Goal: Information Seeking & Learning: Learn about a topic

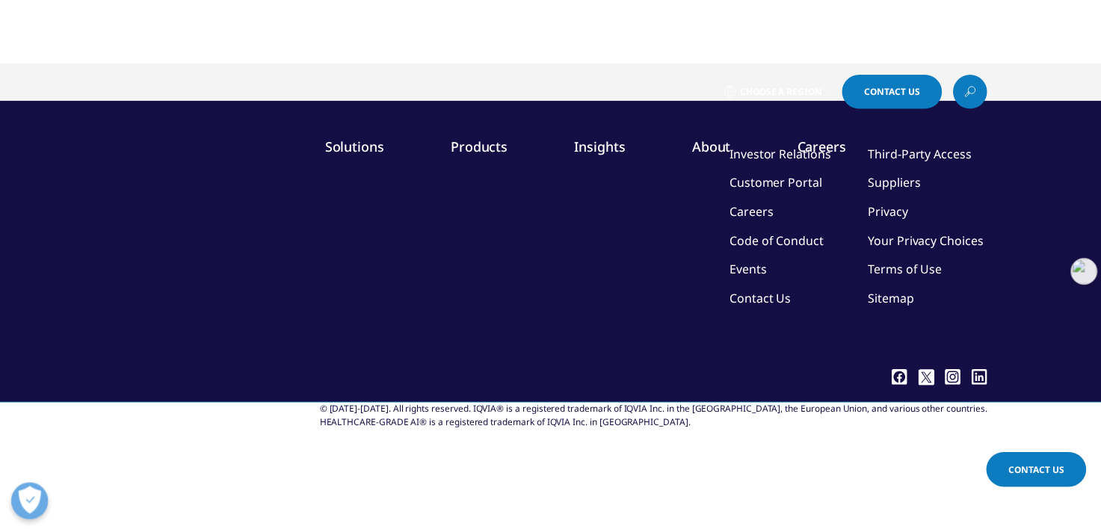
scroll to position [111, 0]
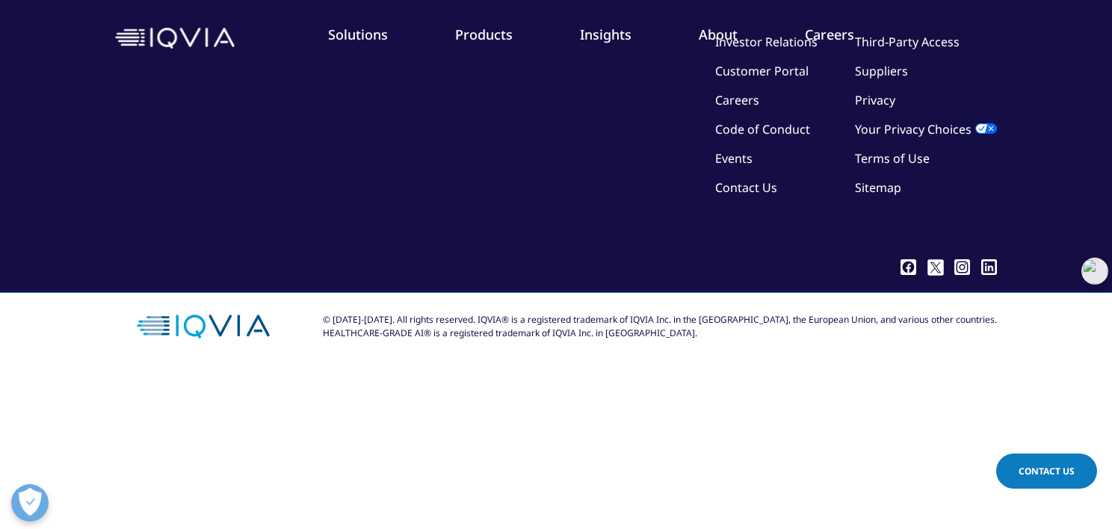
click at [755, 389] on body "Choose a Region Contact Us" at bounding box center [556, 264] width 1112 height 529
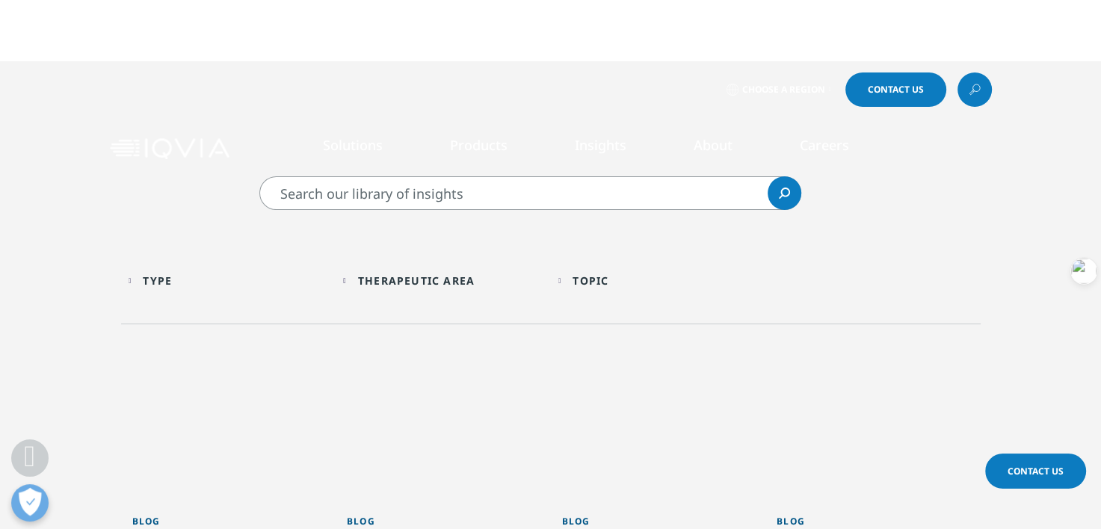
scroll to position [448, 0]
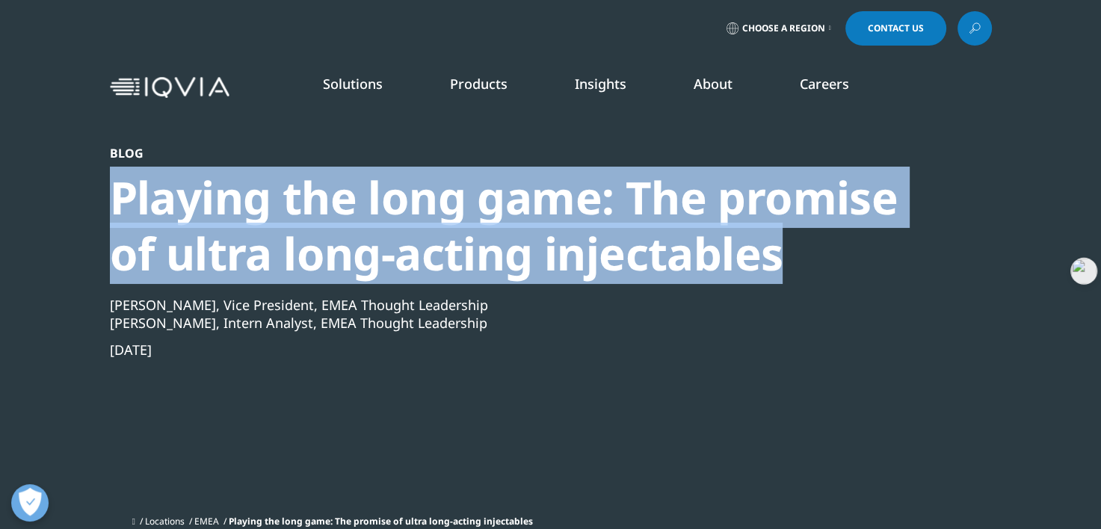
drag, startPoint x: 806, startPoint y: 264, endPoint x: 72, endPoint y: 210, distance: 735.8
click at [72, 210] on section "Blog Playing the long game: The promise of ultra long-acting injectables [PERSO…" at bounding box center [550, 274] width 1101 height 548
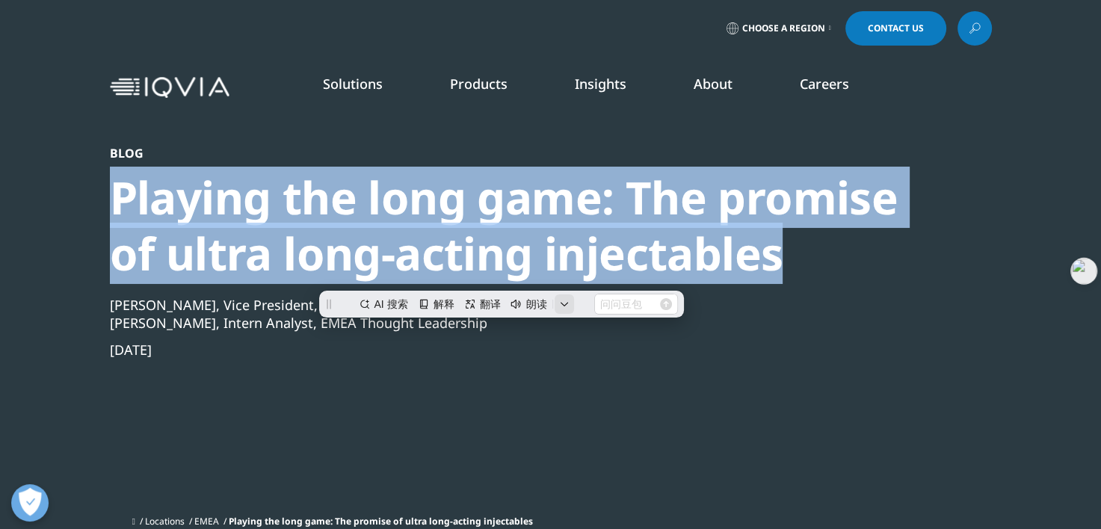
click at [564, 300] on icon "button" at bounding box center [564, 304] width 9 height 9
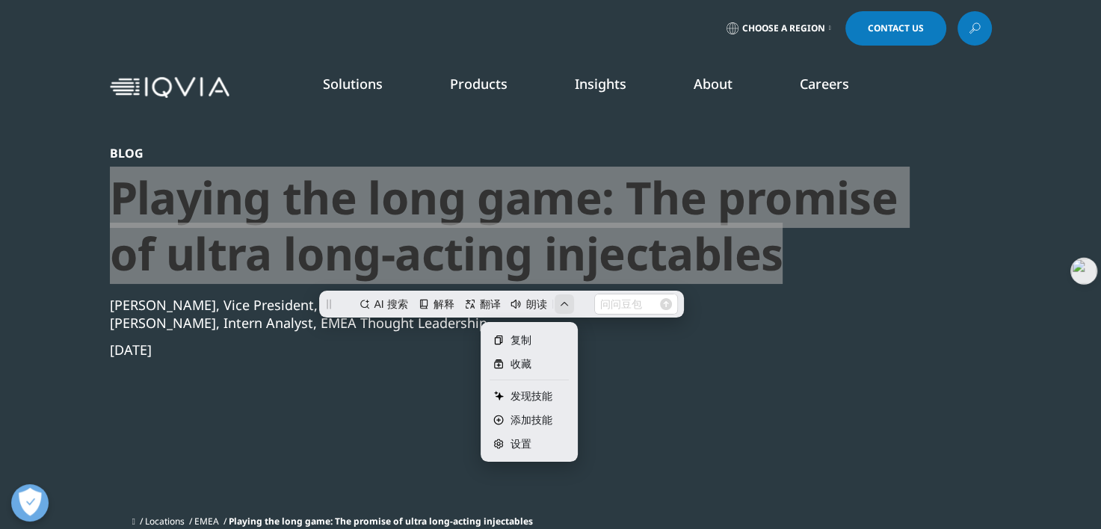
click at [626, 306] on input "text" at bounding box center [621, 303] width 60 height 22
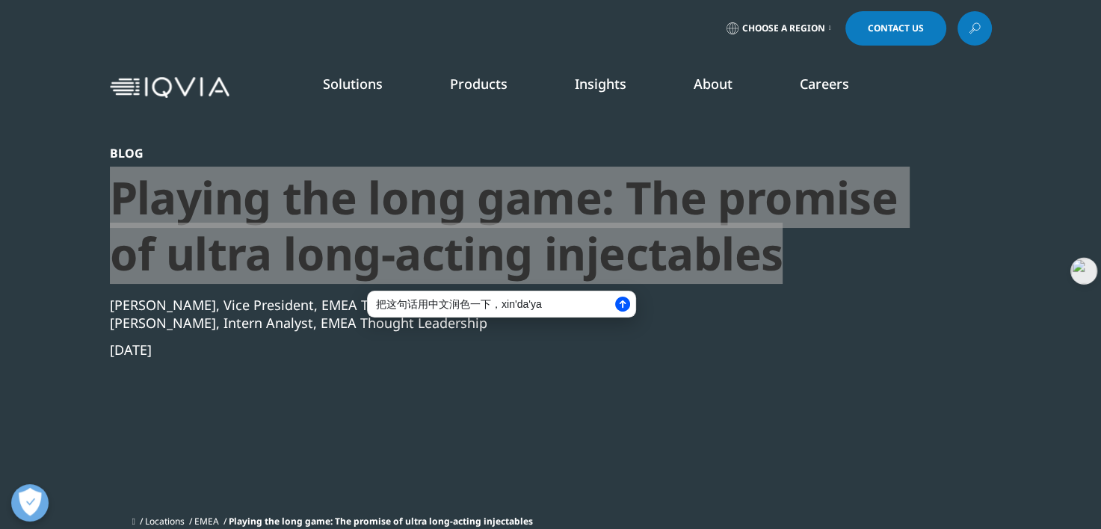
type input "把这句话用中文润色一下，[PERSON_NAME]"
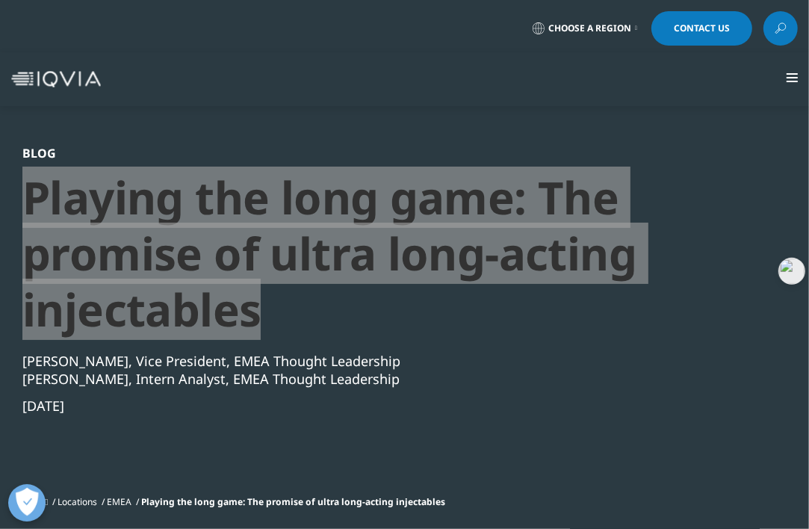
scroll to position [75, 0]
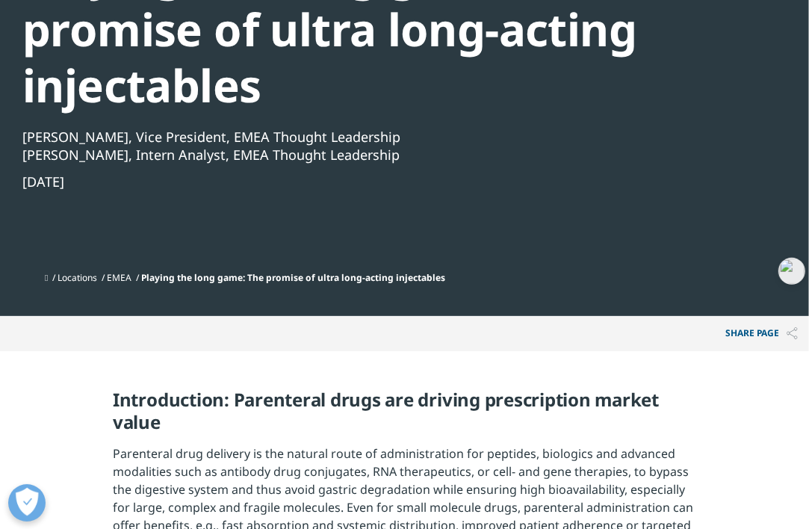
click at [636, 256] on div "Blog Playing the long game: The promise of ultra long-acting injectables [PERSO…" at bounding box center [395, 93] width 747 height 343
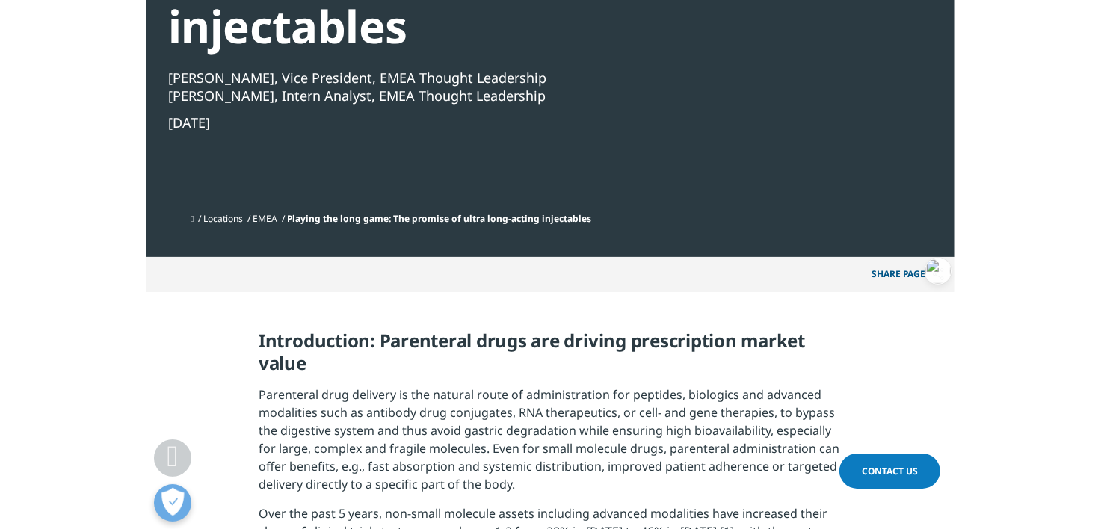
scroll to position [448, 0]
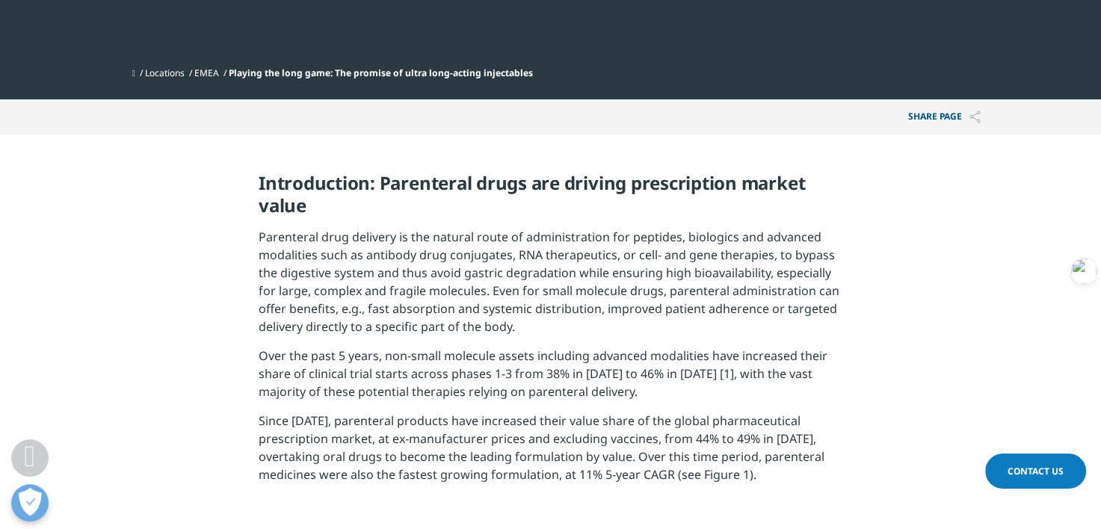
click at [628, 263] on span "Parenteral drug delivery is the natural route of administration for peptides, b…" at bounding box center [549, 282] width 581 height 106
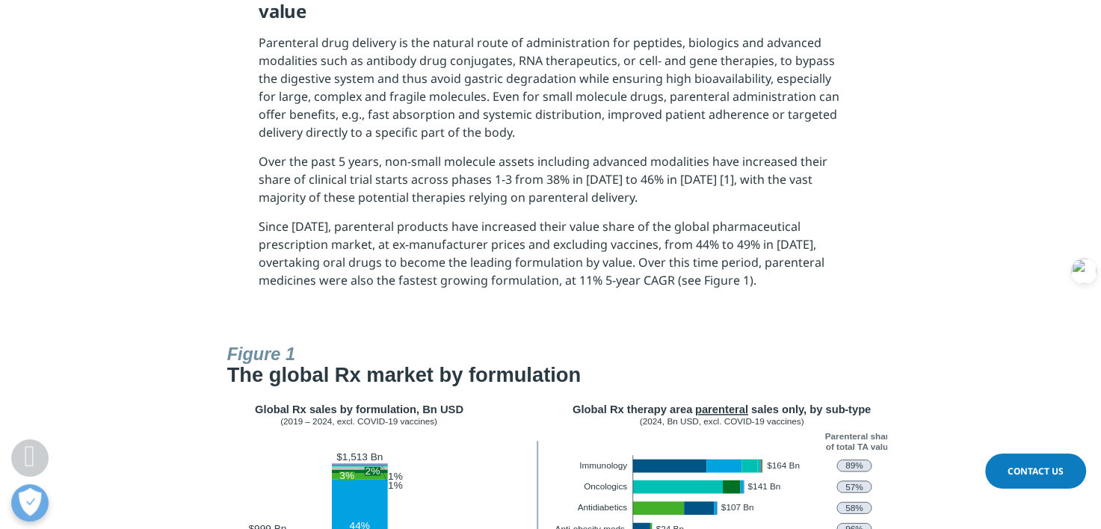
scroll to position [822, 0]
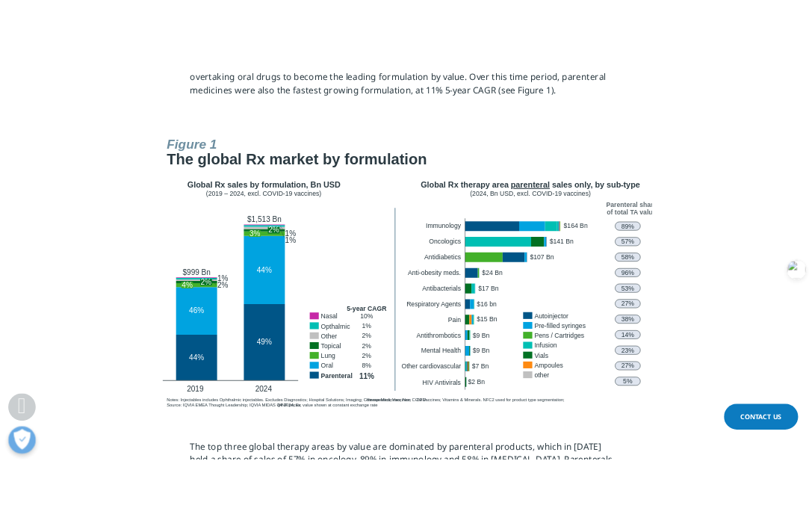
scroll to position [448, 0]
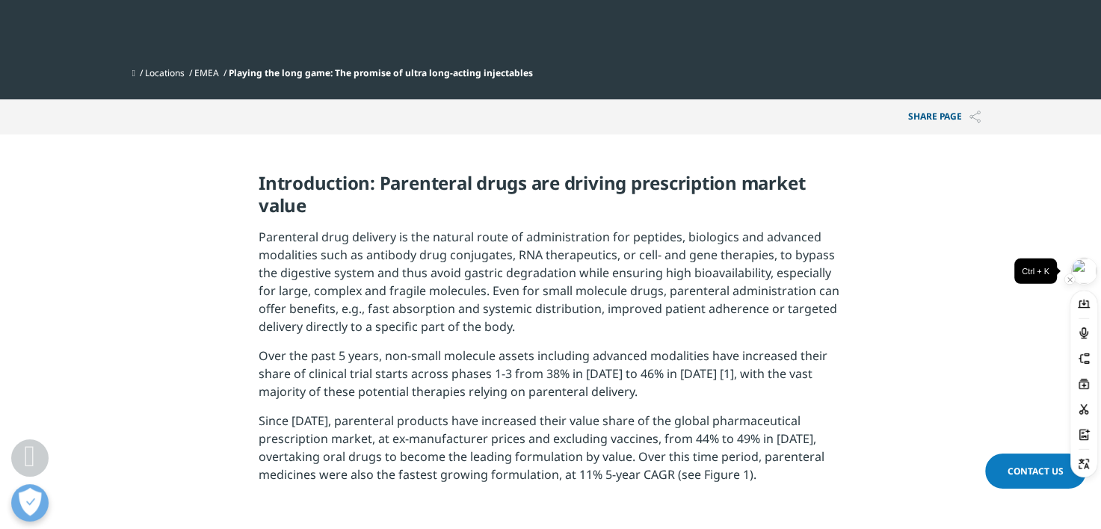
click at [1086, 274] on img at bounding box center [1083, 271] width 25 height 25
click at [888, 282] on section "Introduction: Parenteral drugs are driving prescription market value Parenteral…" at bounding box center [550, 334] width 1101 height 398
click at [1085, 436] on icon at bounding box center [1084, 434] width 10 height 11
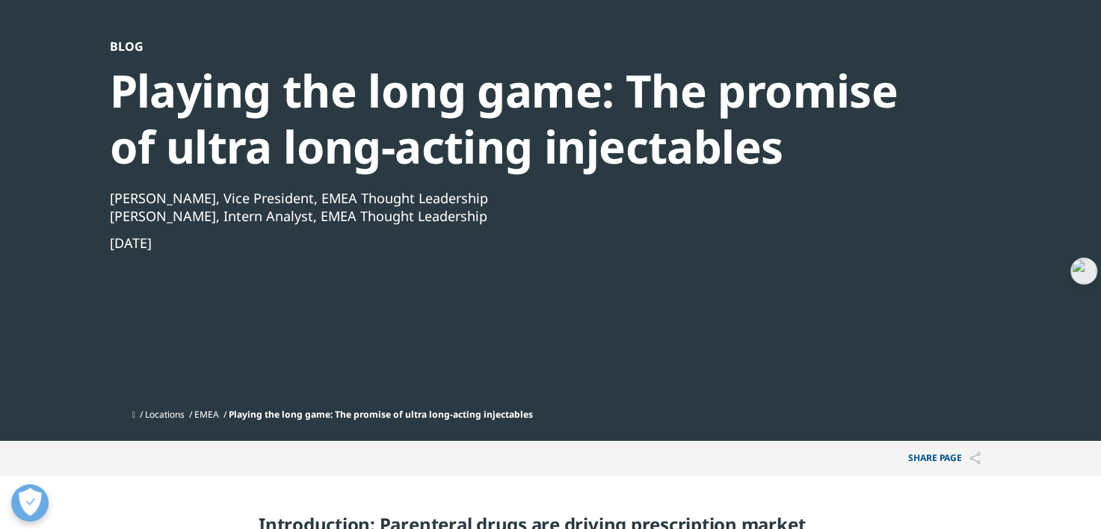
scroll to position [75, 0]
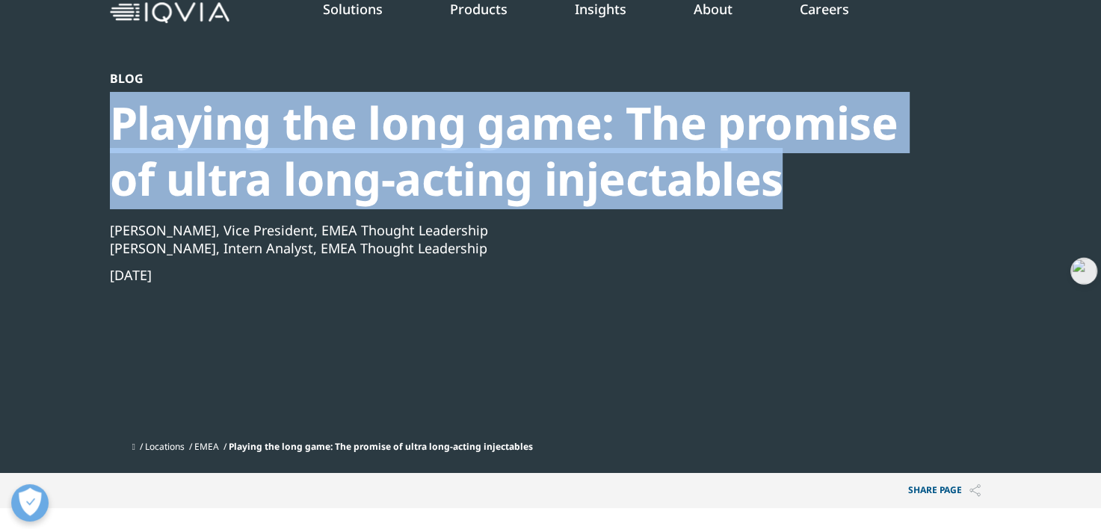
drag, startPoint x: 794, startPoint y: 178, endPoint x: 99, endPoint y: 137, distance: 697.0
click at [99, 137] on section "Blog Playing the long game: The promise of ultra long-acting injectables [PERSO…" at bounding box center [550, 199] width 1101 height 548
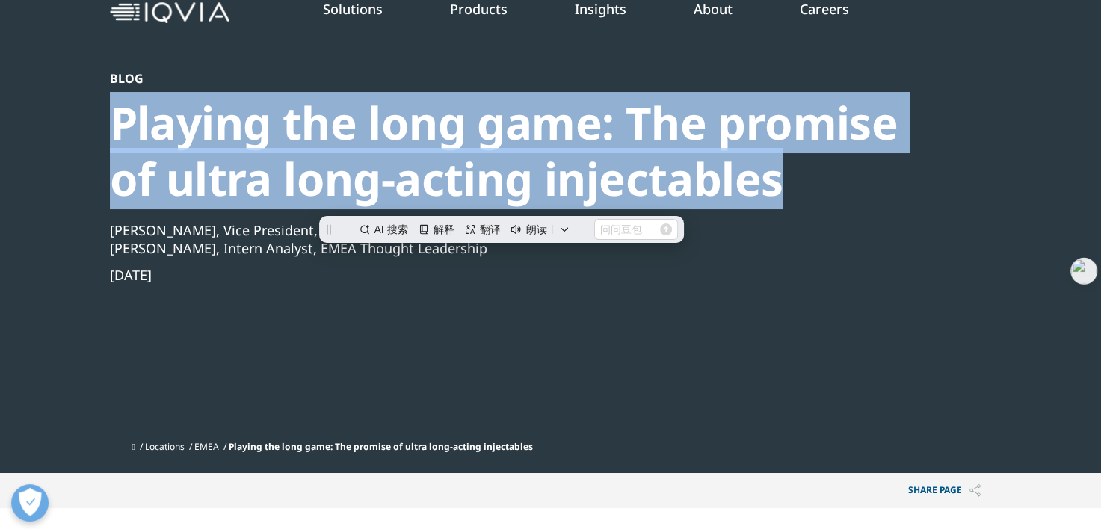
scroll to position [0, 0]
copy div "Playing the long game: The promise of ultra long-acting injectables"
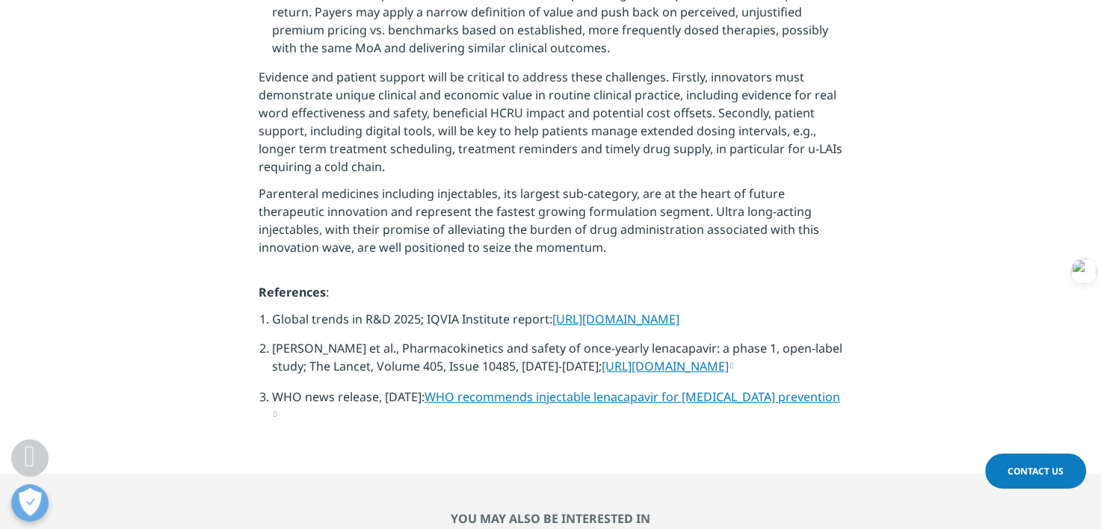
scroll to position [5470, 0]
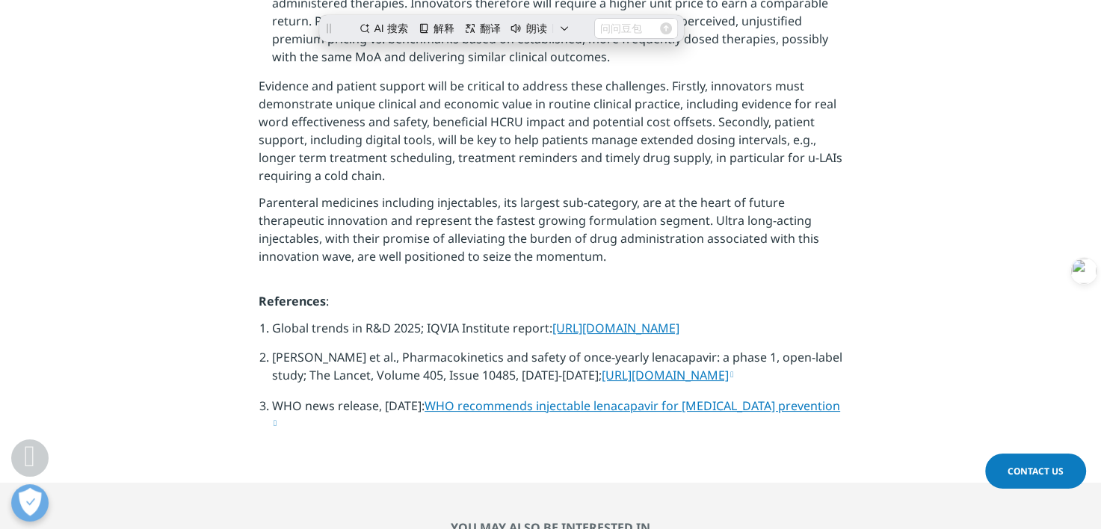
drag, startPoint x: 706, startPoint y: 294, endPoint x: 274, endPoint y: 276, distance: 432.3
click at [274, 319] on li "Global trends in R&D 2025; IQVIA Institute report: [URL][DOMAIN_NAME]" at bounding box center [557, 333] width 570 height 29
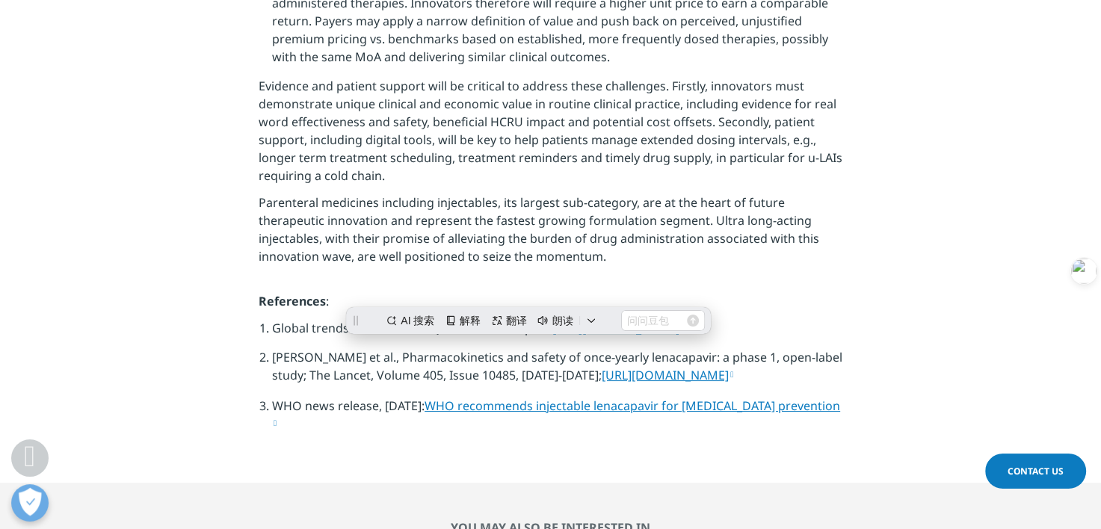
copy span "Global trends in R&D 2025; IQVIA Institute report: [URL][DOMAIN_NAME]"
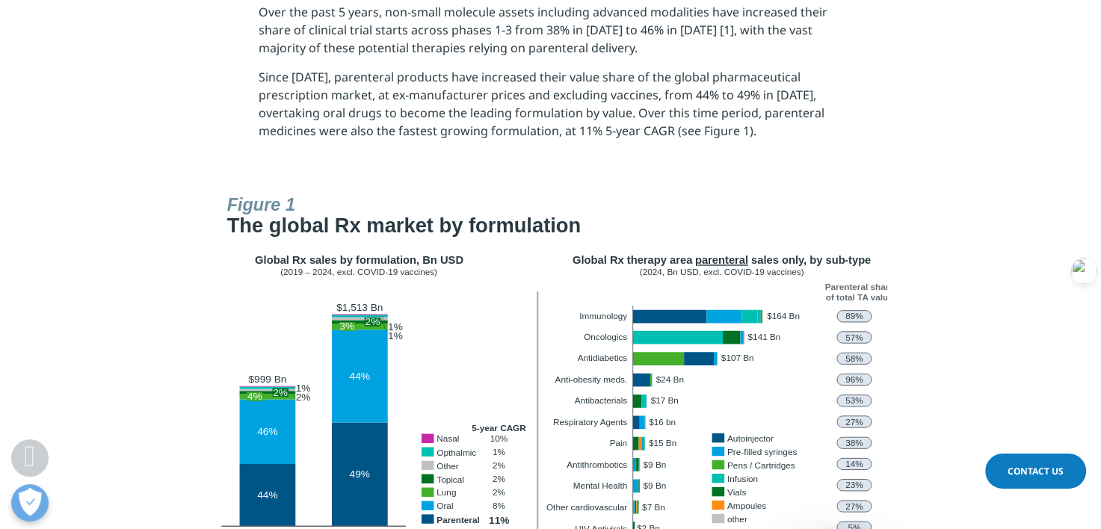
scroll to position [628, 0]
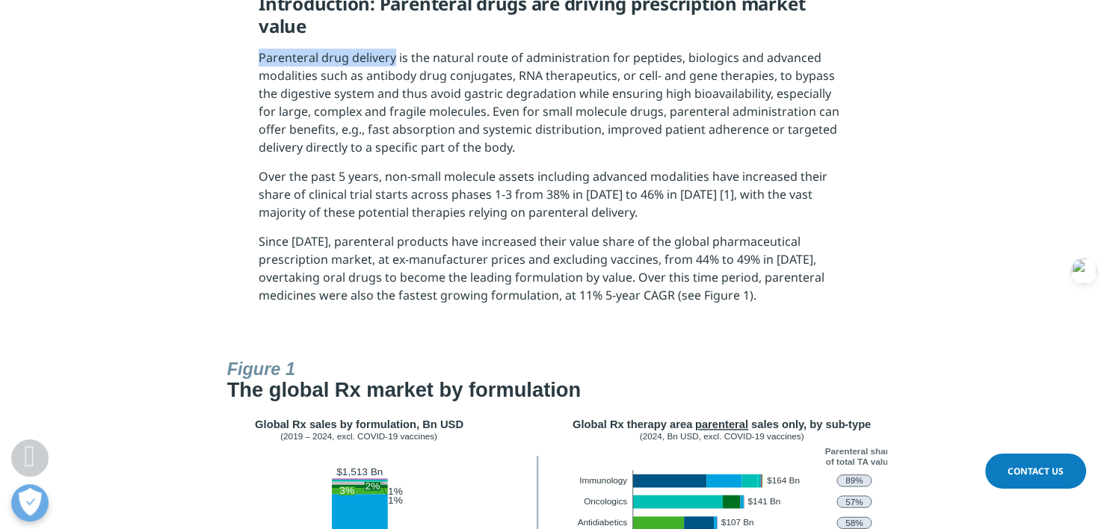
drag, startPoint x: 253, startPoint y: 58, endPoint x: 392, endPoint y: 57, distance: 139.0
click at [392, 57] on section "Introduction: Parenteral drugs are driving prescription market value Parenteral…" at bounding box center [550, 154] width 1101 height 398
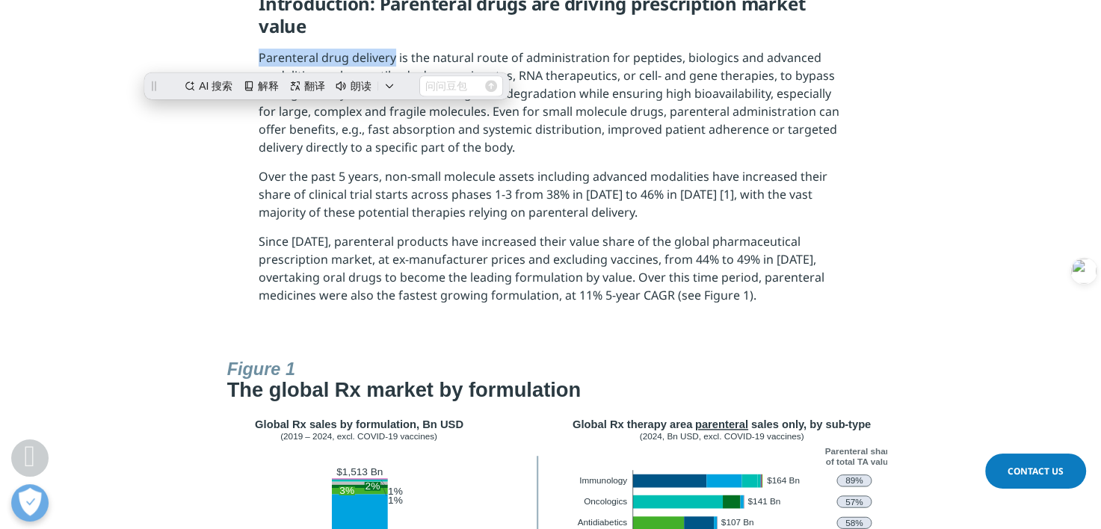
copy span "Parenteral drug delivery"
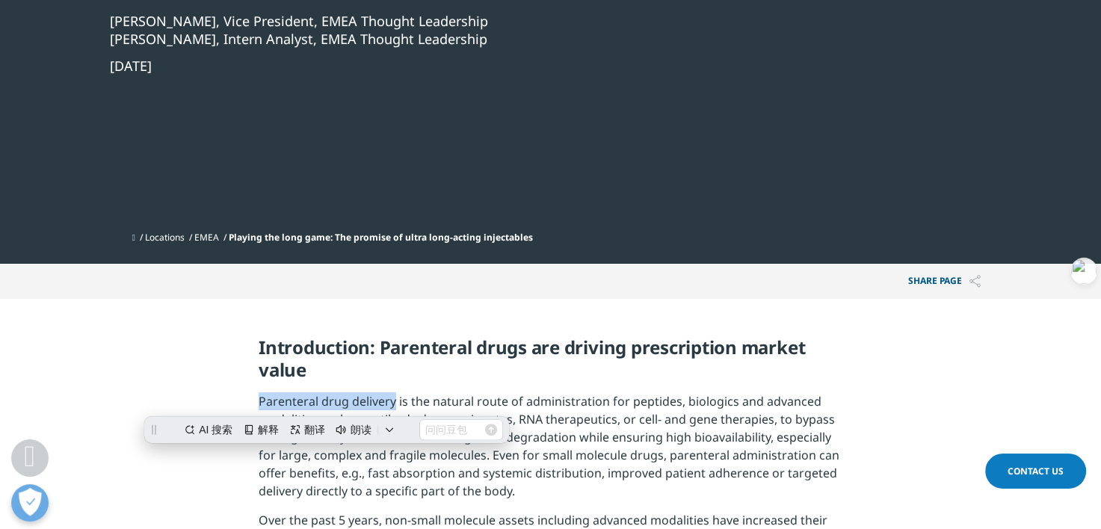
scroll to position [448, 0]
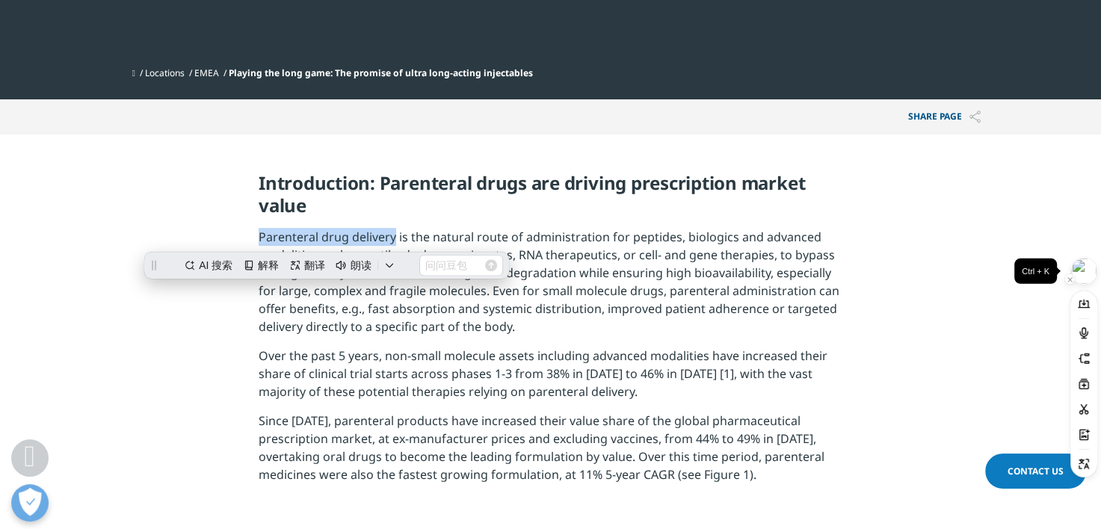
click at [1084, 274] on img at bounding box center [1083, 271] width 25 height 25
